Goal: Task Accomplishment & Management: Complete application form

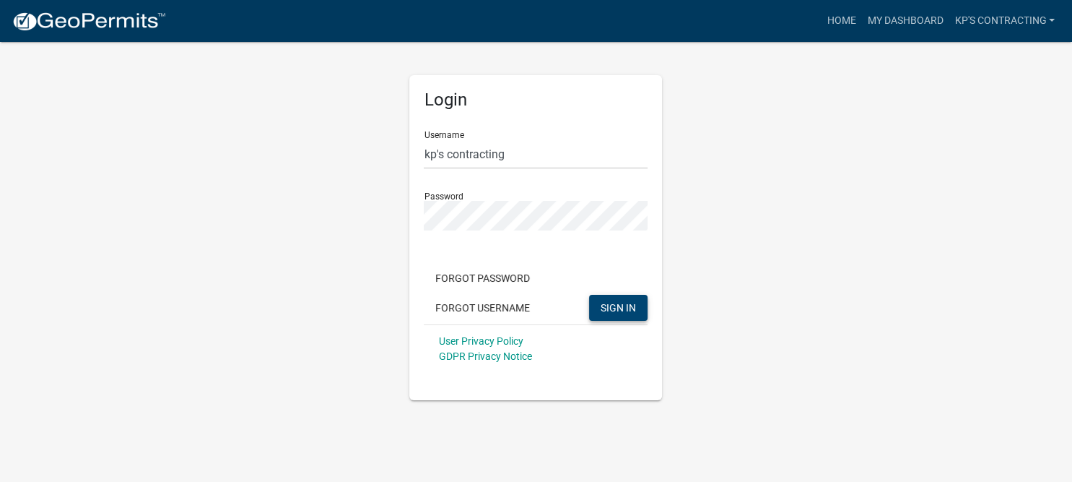
click at [604, 313] on button "SIGN IN" at bounding box center [618, 308] width 58 height 26
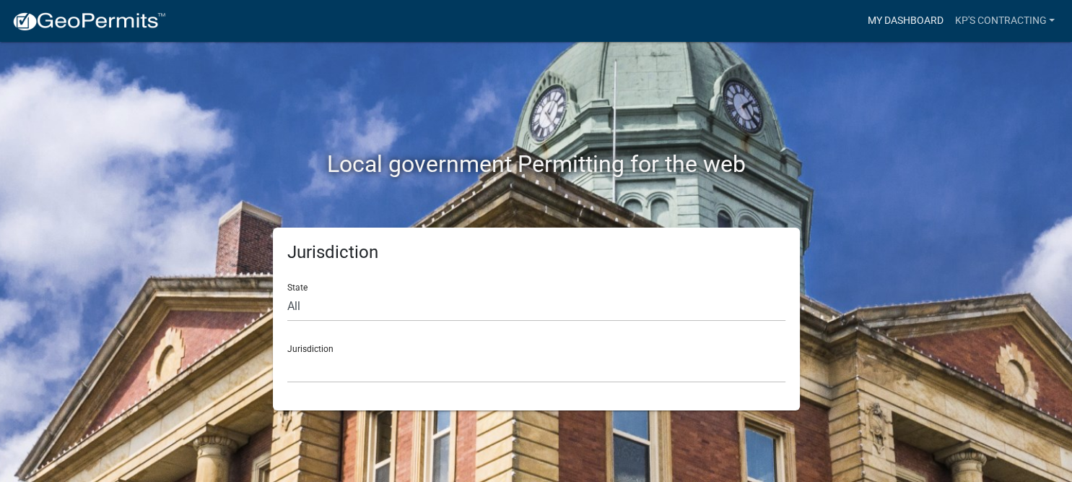
click at [898, 27] on link "My Dashboard" at bounding box center [905, 20] width 87 height 27
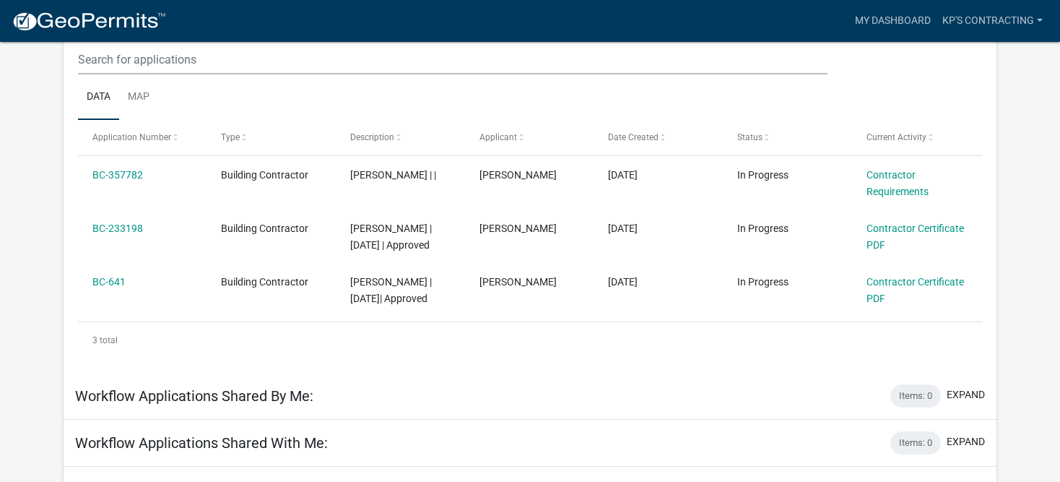
scroll to position [177, 0]
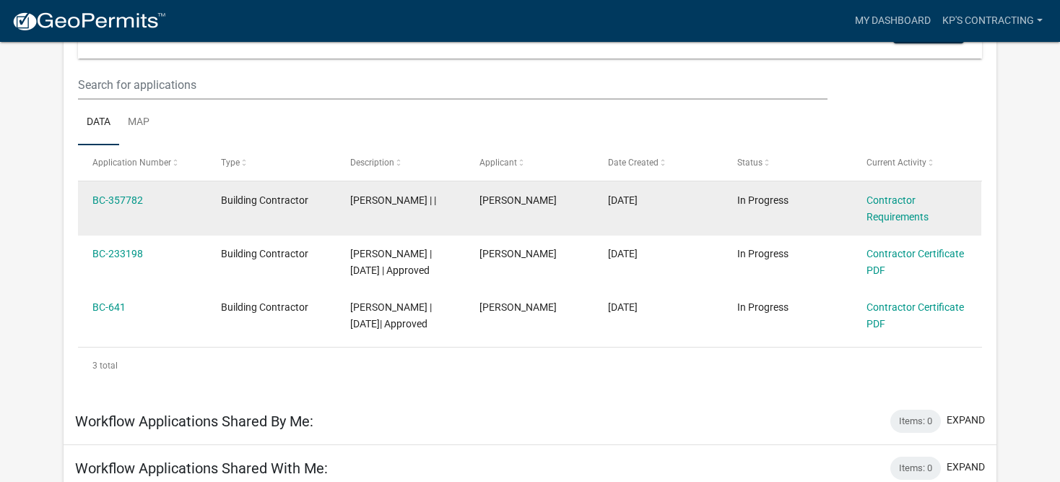
click at [885, 208] on div "Contractor Requirements" at bounding box center [917, 208] width 101 height 33
click at [691, 211] on datatable-body-cell "[DATE]" at bounding box center [658, 207] width 129 height 53
click at [690, 212] on datatable-body-cell "[DATE]" at bounding box center [658, 207] width 129 height 53
click at [947, 206] on div "Contractor Requirements" at bounding box center [917, 208] width 101 height 33
click at [948, 207] on div "Contractor Requirements" at bounding box center [917, 208] width 101 height 33
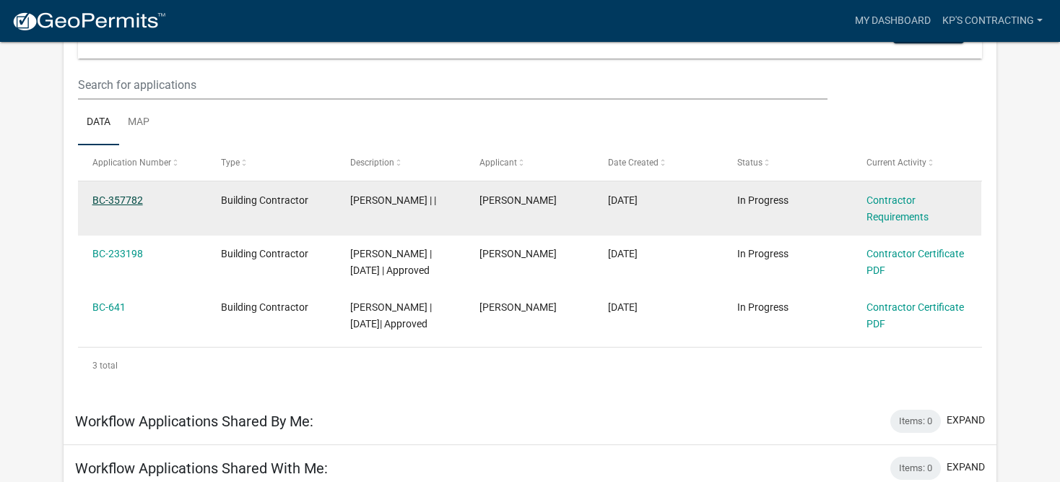
click at [100, 205] on link "BC-357782" at bounding box center [117, 200] width 51 height 12
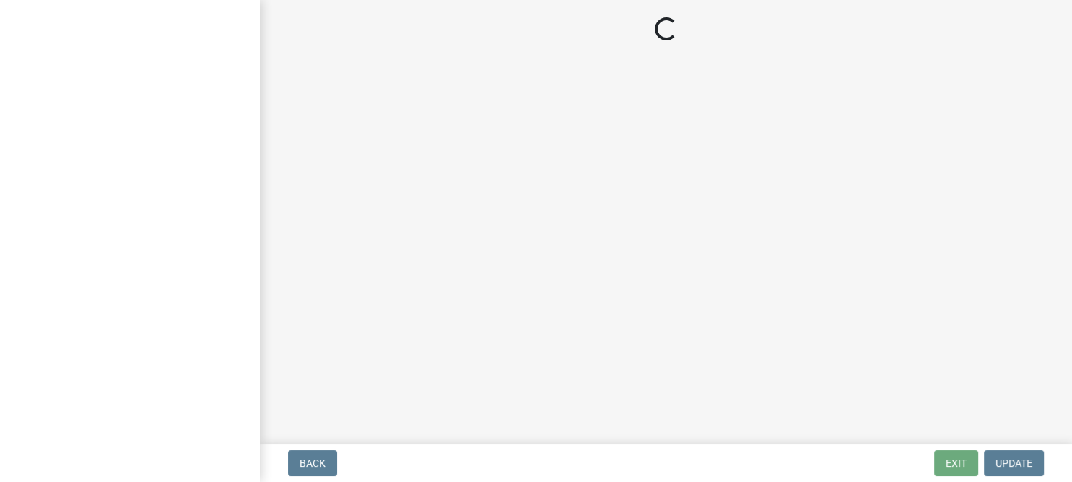
click at [105, 201] on div at bounding box center [130, 241] width 260 height 482
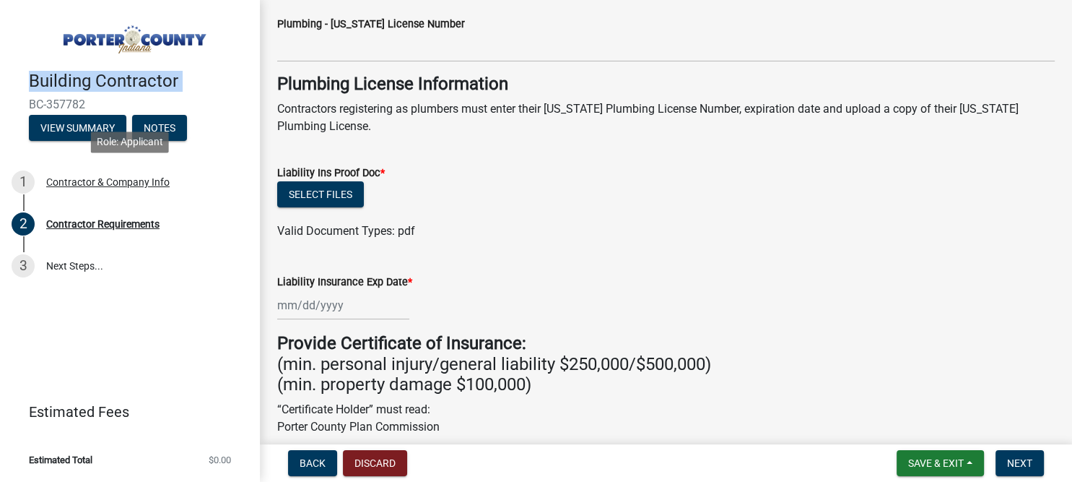
scroll to position [170, 0]
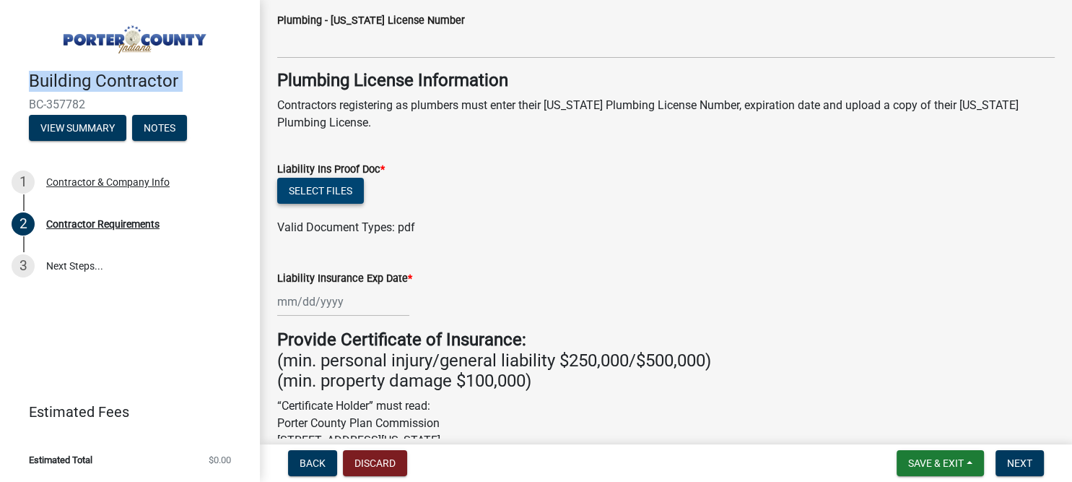
click at [316, 189] on button "Select files" at bounding box center [320, 191] width 87 height 26
click at [311, 195] on button "Select files" at bounding box center [320, 191] width 87 height 26
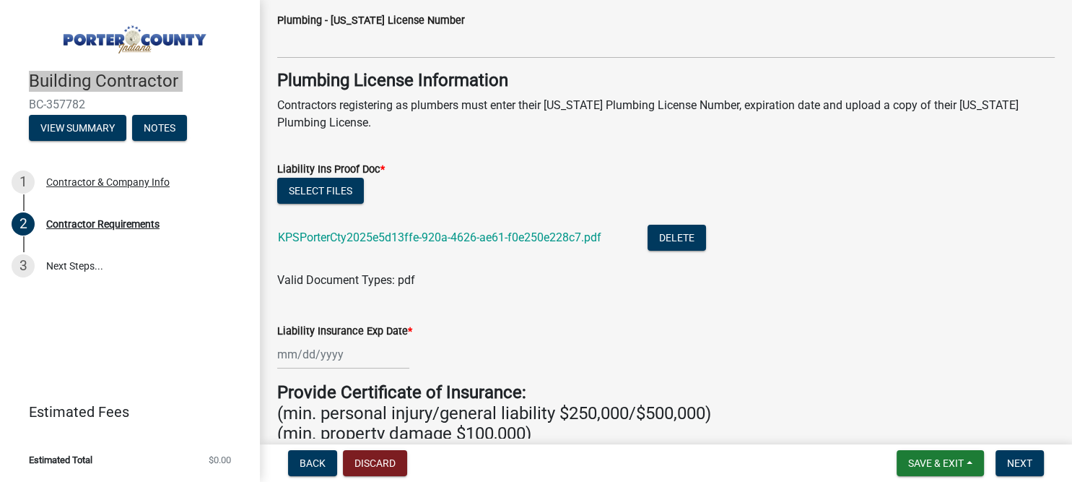
click at [308, 357] on input "Liability Insurance Exp Date *" at bounding box center [343, 354] width 132 height 30
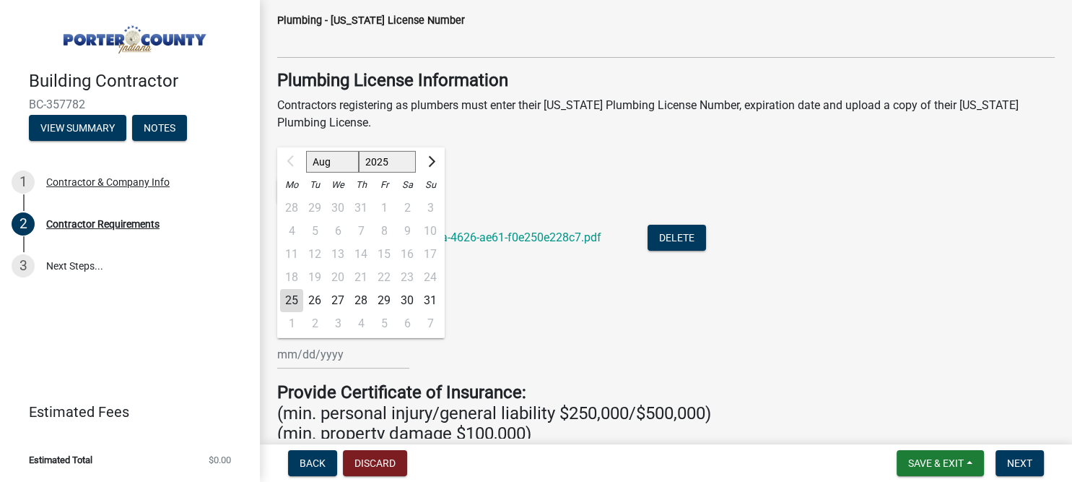
click at [288, 172] on div at bounding box center [291, 161] width 29 height 23
click at [296, 168] on div at bounding box center [291, 161] width 29 height 23
click at [292, 169] on div at bounding box center [291, 161] width 29 height 23
click at [279, 173] on div "Mo Tu We Th Fr Sa Su" at bounding box center [361, 184] width 168 height 23
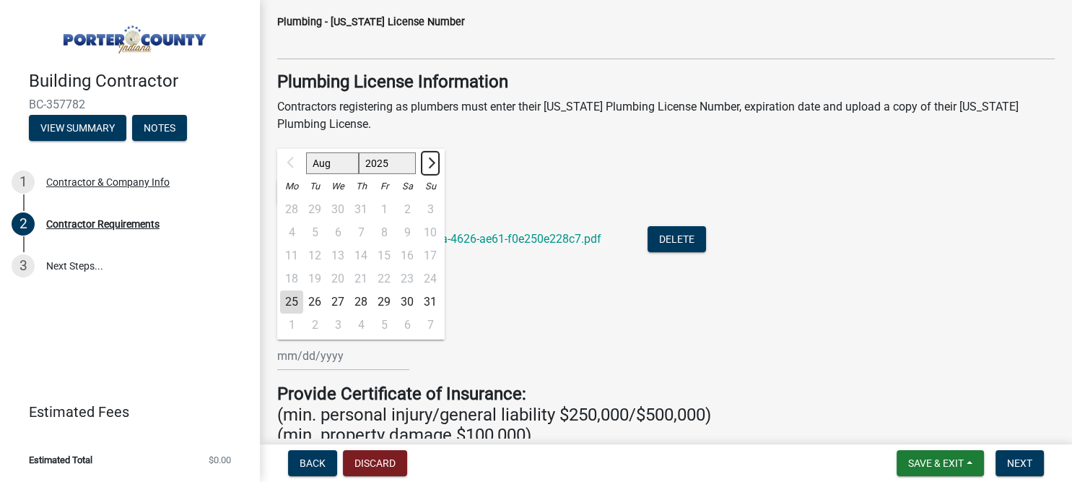
click at [435, 162] on span "Next month" at bounding box center [430, 162] width 11 height 11
click at [432, 163] on span "Next month" at bounding box center [430, 162] width 11 height 11
click at [432, 164] on span "Next month" at bounding box center [430, 162] width 11 height 11
click at [432, 165] on span "Next month" at bounding box center [430, 162] width 11 height 11
click at [428, 165] on span "Next month" at bounding box center [430, 162] width 11 height 11
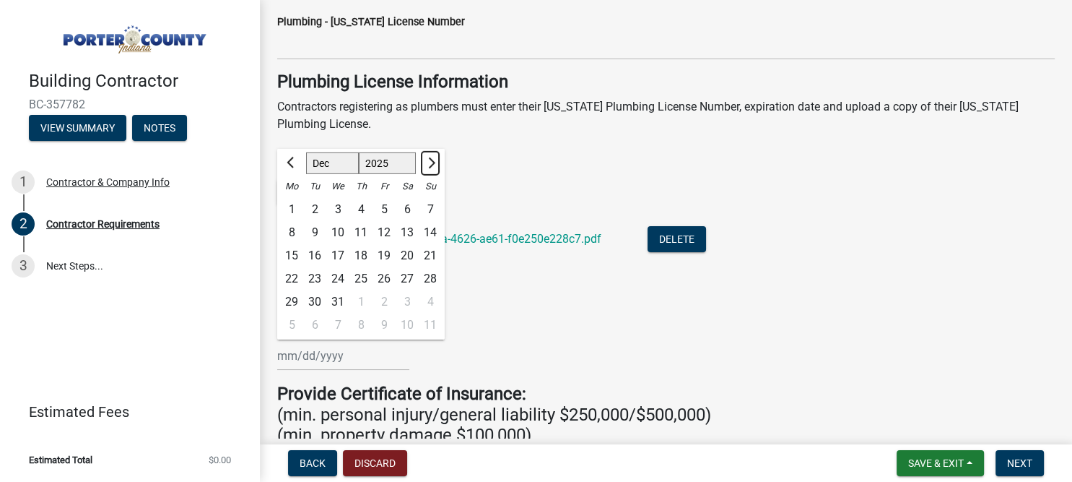
select select "1"
select select "2026"
click at [429, 165] on span "Next month" at bounding box center [430, 162] width 11 height 11
click at [432, 166] on button "Next month" at bounding box center [430, 163] width 17 height 23
click at [290, 160] on span "Previous month" at bounding box center [292, 162] width 11 height 11
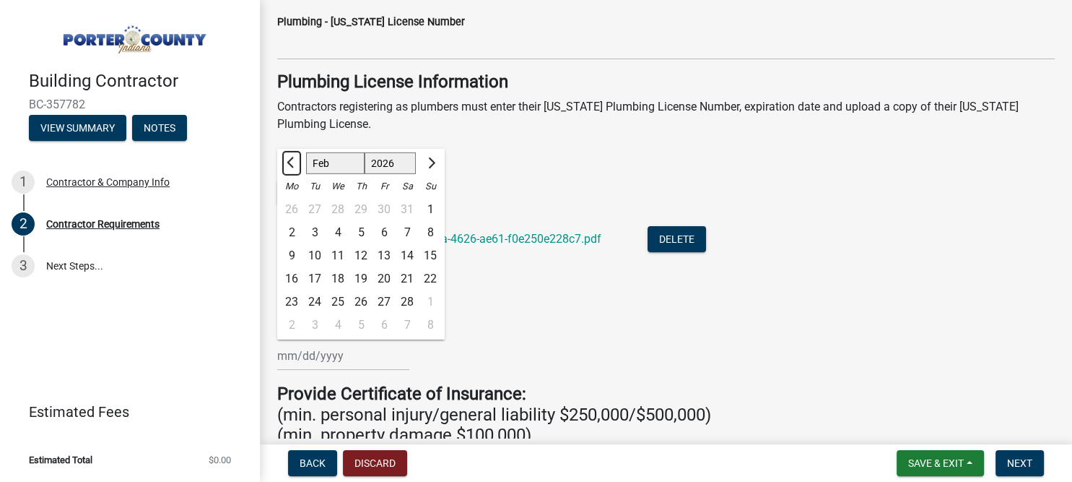
click at [292, 157] on span "Previous month" at bounding box center [292, 162] width 11 height 11
select select "1"
click at [358, 213] on div "1" at bounding box center [361, 209] width 23 height 23
type input "[DATE]"
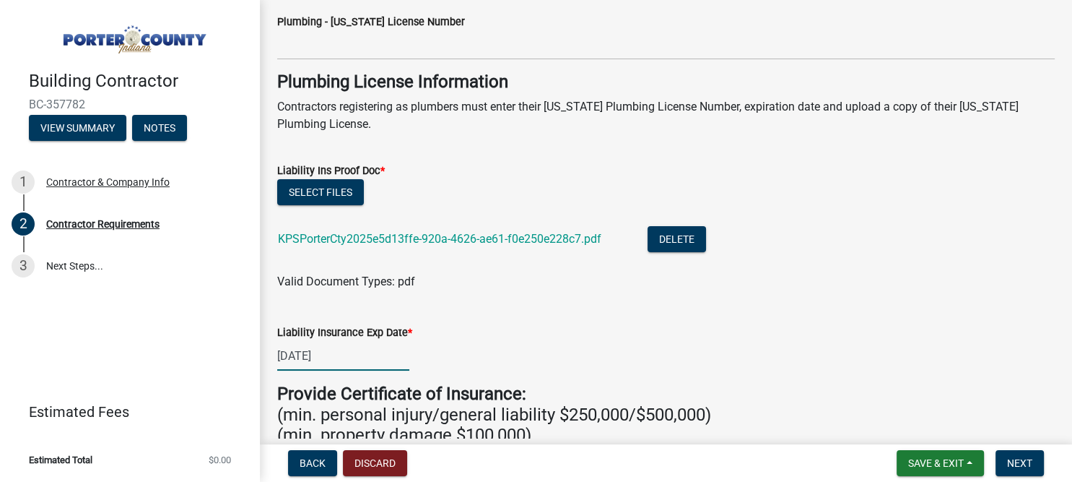
click at [402, 352] on input "[DATE]" at bounding box center [343, 356] width 132 height 30
select select "2026"
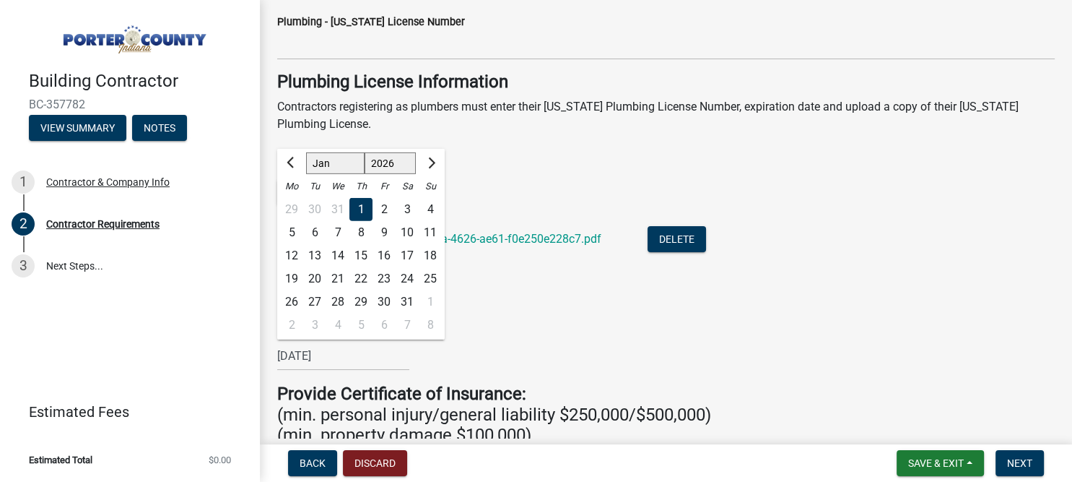
click at [409, 204] on div "3" at bounding box center [407, 209] width 23 height 23
type input "[DATE]"
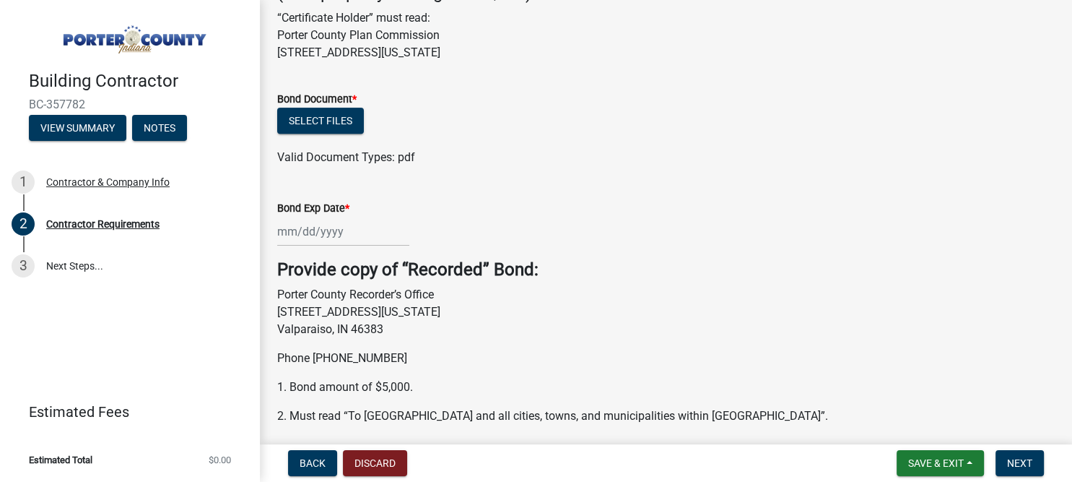
scroll to position [609, 0]
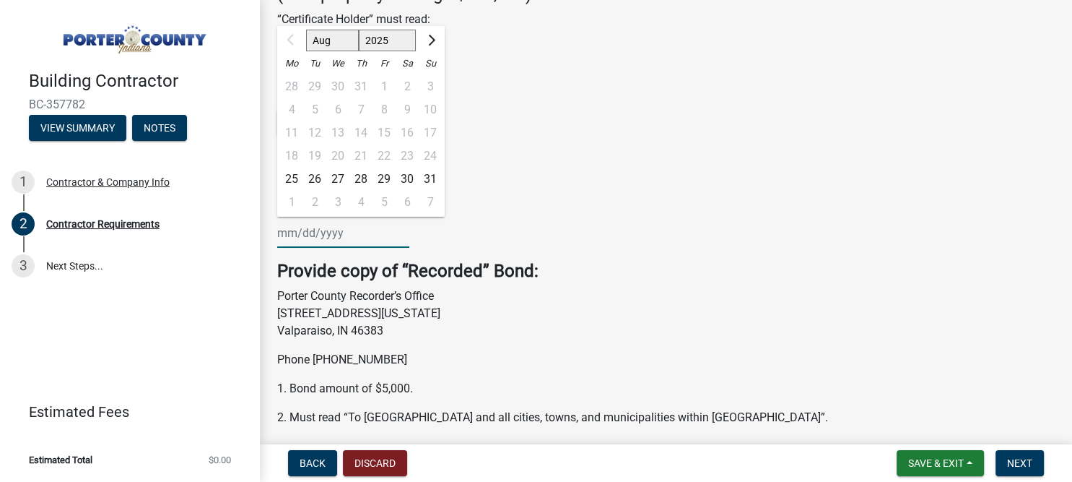
click at [324, 234] on input "Bond Exp Date *" at bounding box center [343, 233] width 132 height 30
click at [433, 40] on span "Next month" at bounding box center [430, 40] width 11 height 11
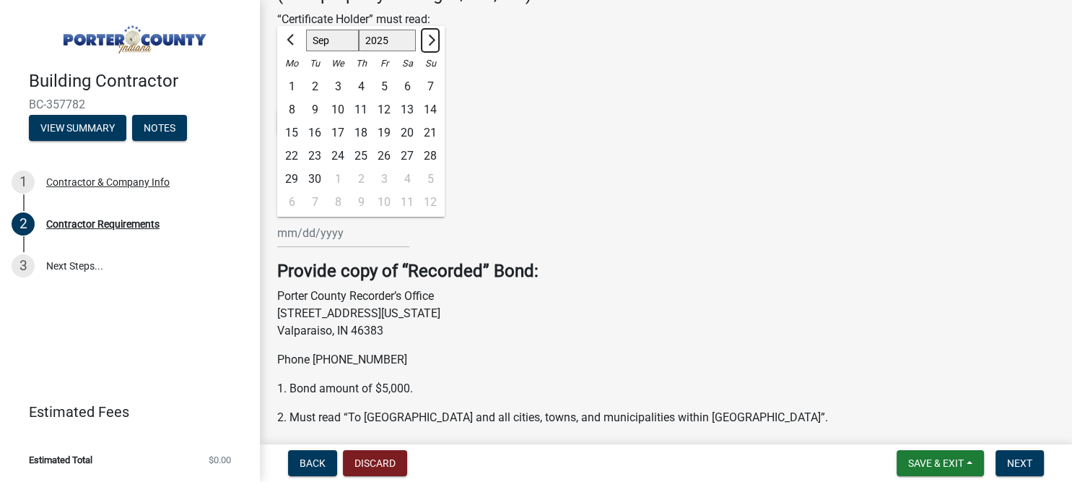
click at [429, 38] on span "Next month" at bounding box center [430, 40] width 11 height 11
click at [423, 39] on button "Next month" at bounding box center [430, 40] width 17 height 23
click at [423, 36] on button "Next month" at bounding box center [430, 40] width 17 height 23
click at [422, 39] on button "Next month" at bounding box center [430, 40] width 17 height 23
select select "1"
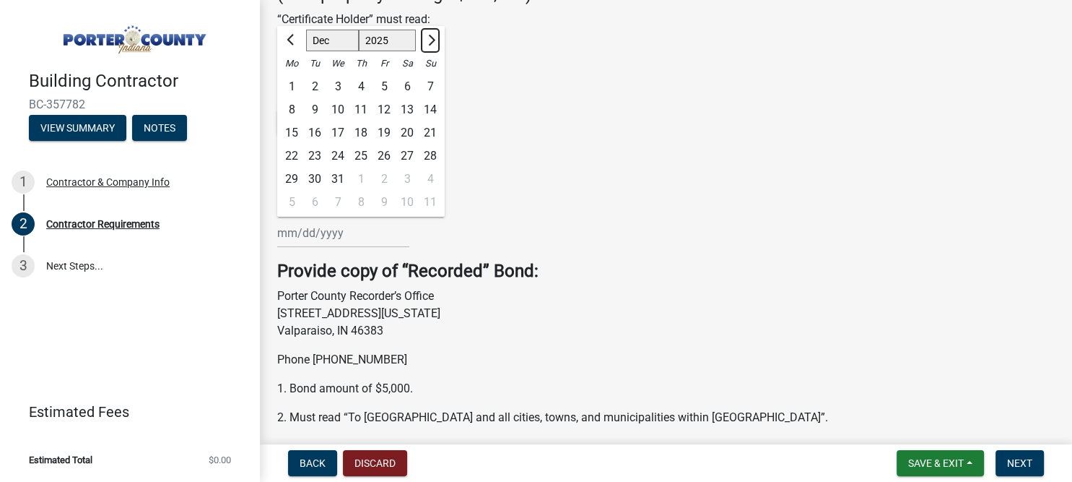
select select "2026"
click at [421, 39] on div at bounding box center [430, 40] width 29 height 23
click at [420, 33] on div at bounding box center [430, 40] width 29 height 23
click at [420, 35] on div at bounding box center [430, 40] width 29 height 23
click at [420, 38] on div at bounding box center [430, 40] width 29 height 23
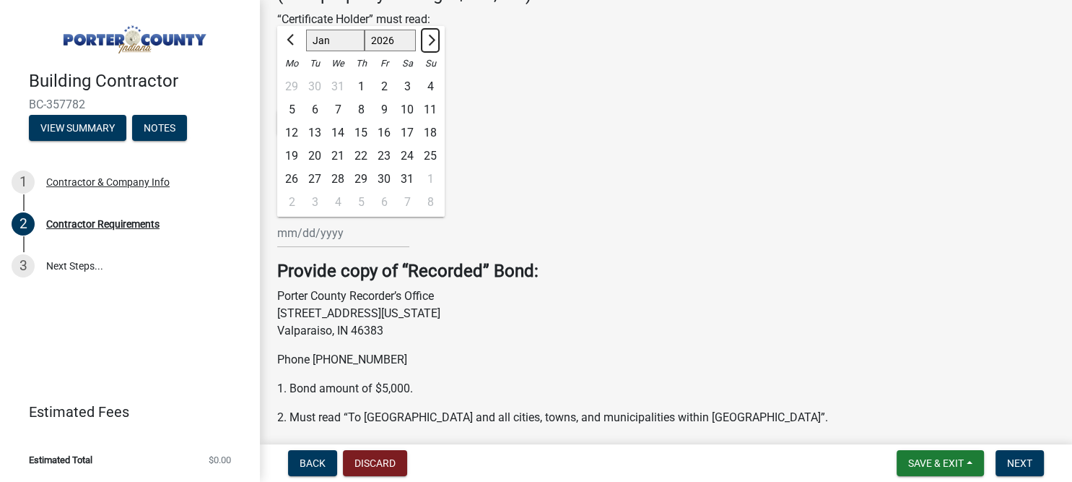
click at [428, 41] on span "Next month" at bounding box center [430, 40] width 11 height 11
click at [428, 38] on span "Next month" at bounding box center [430, 40] width 11 height 11
click at [423, 40] on button "Next month" at bounding box center [430, 40] width 17 height 23
select select "4"
click at [362, 157] on div "23" at bounding box center [361, 155] width 23 height 23
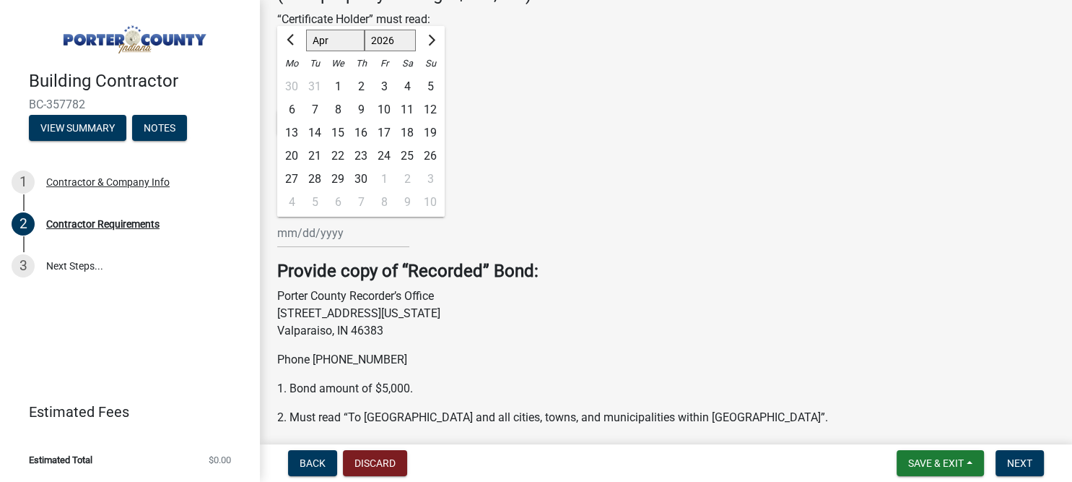
type input "[DATE]"
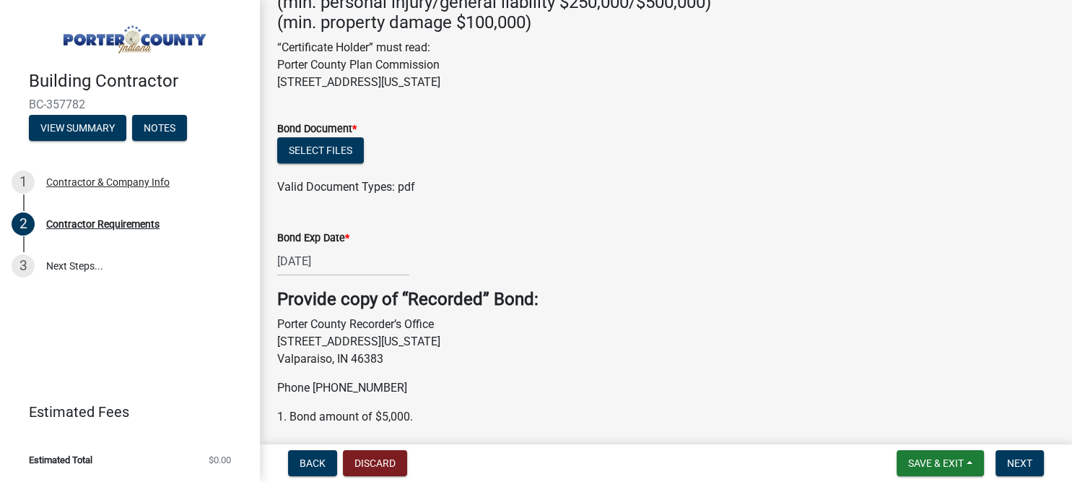
scroll to position [586, 0]
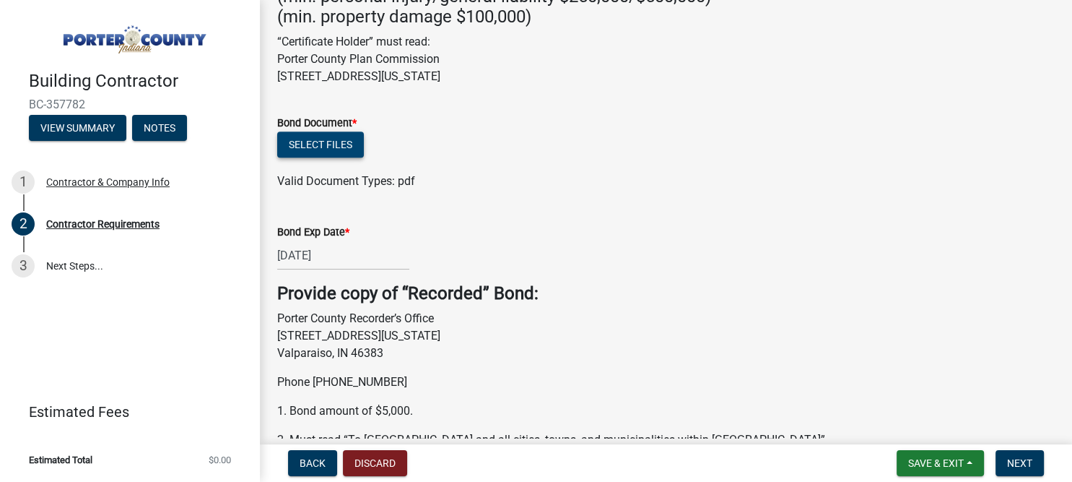
click at [320, 145] on button "Select files" at bounding box center [320, 144] width 87 height 26
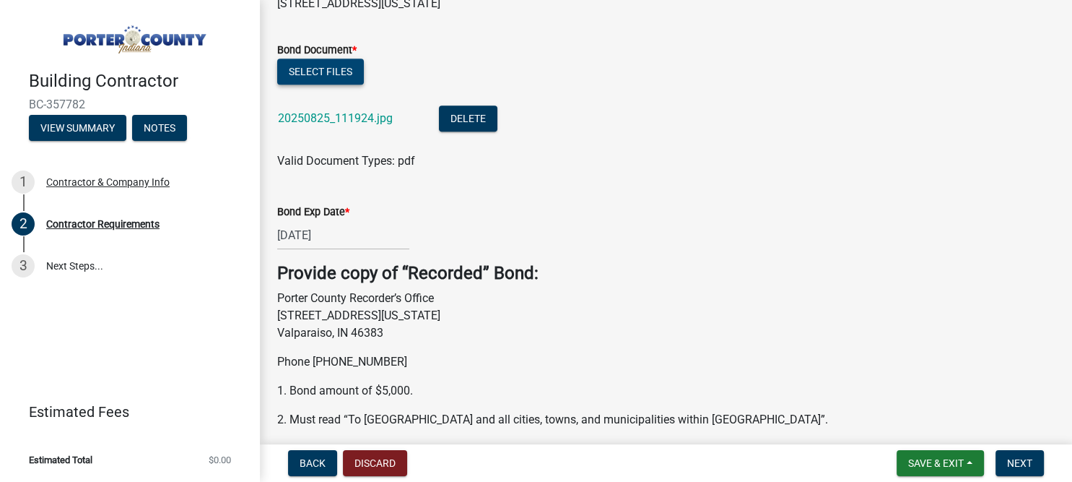
scroll to position [869, 0]
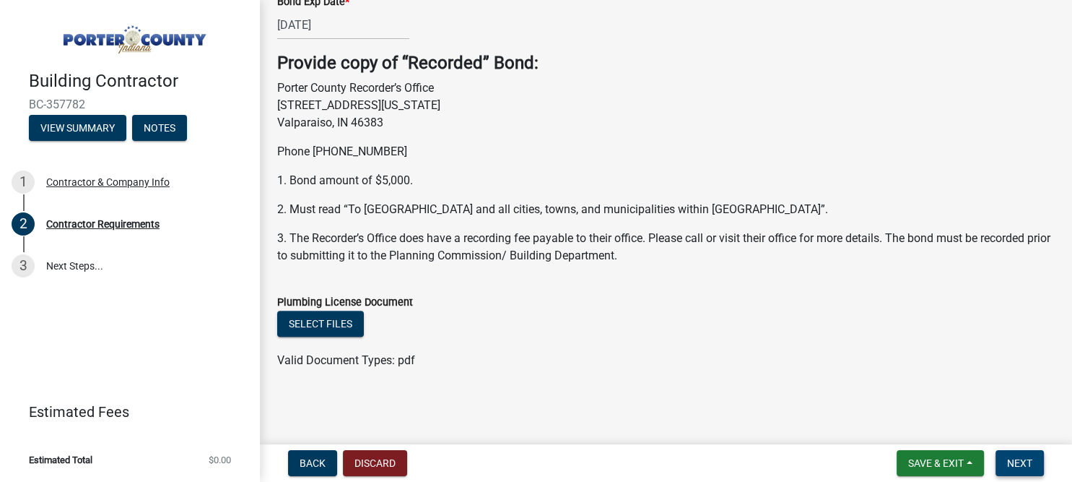
click at [1021, 468] on span "Next" at bounding box center [1019, 463] width 25 height 12
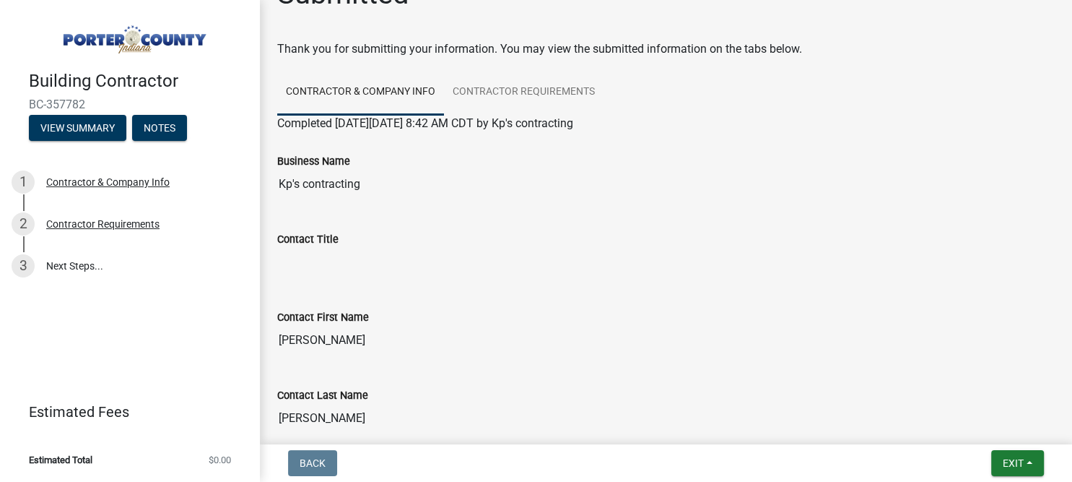
scroll to position [0, 0]
